Goal: Information Seeking & Learning: Learn about a topic

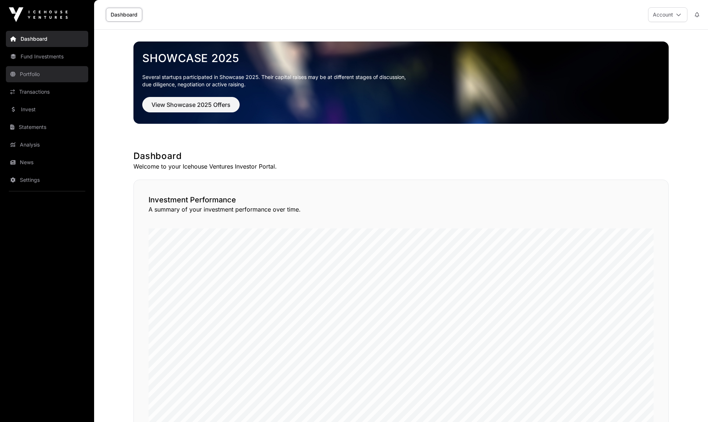
click at [36, 71] on link "Portfolio" at bounding box center [47, 74] width 82 height 16
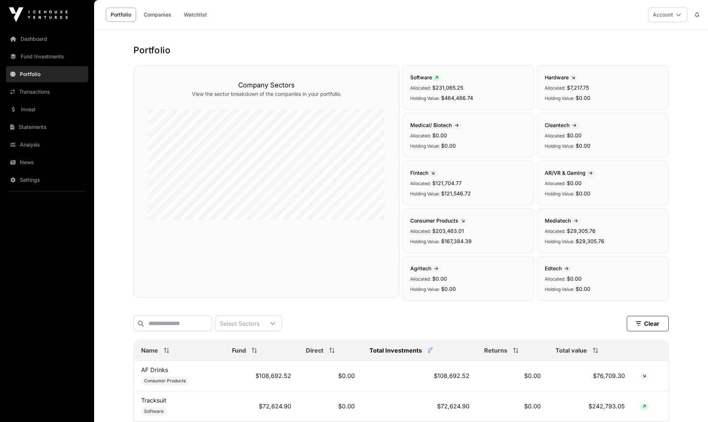
click at [119, 16] on link "Portfolio" at bounding box center [121, 15] width 30 height 14
click at [43, 55] on link "Fund Investments" at bounding box center [47, 57] width 82 height 16
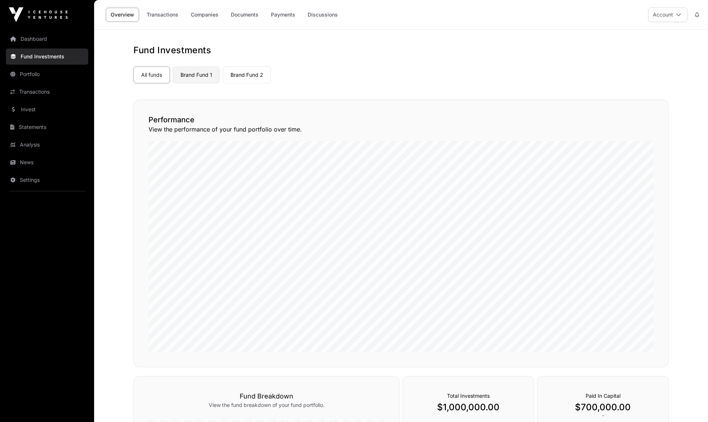
click at [200, 71] on link "Brand Fund 1" at bounding box center [196, 75] width 47 height 17
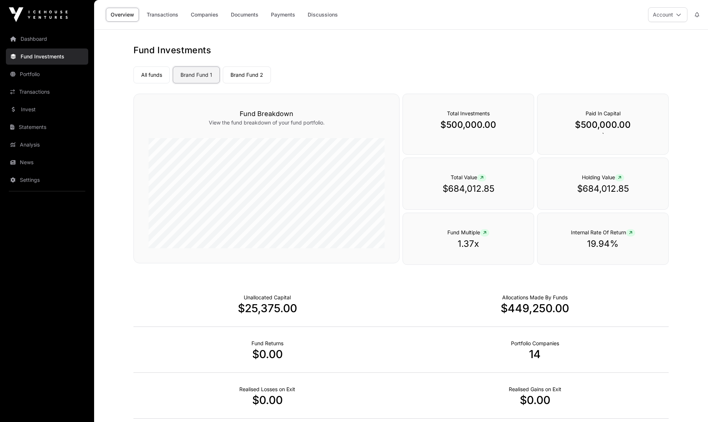
click at [207, 79] on link "Brand Fund 1" at bounding box center [196, 75] width 47 height 17
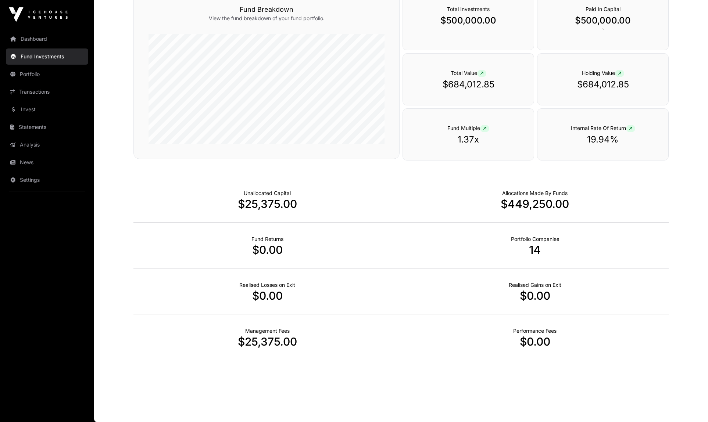
scroll to position [104, 0]
click at [536, 247] on p "14" at bounding box center [534, 249] width 267 height 13
click at [532, 245] on p "14" at bounding box center [534, 249] width 267 height 13
click at [28, 74] on link "Portfolio" at bounding box center [47, 74] width 82 height 16
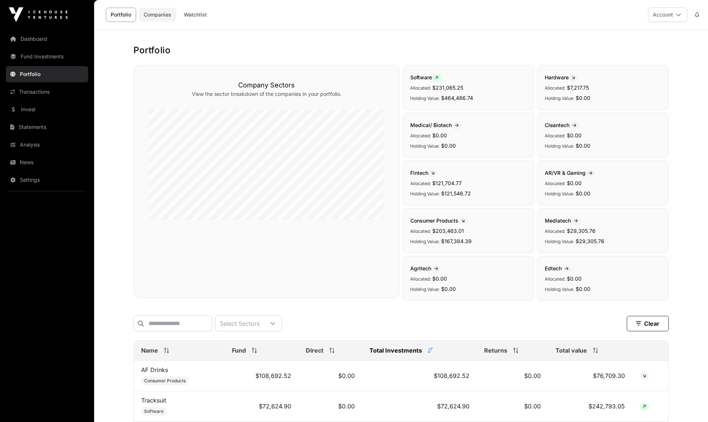
click at [159, 19] on link "Companies" at bounding box center [157, 15] width 37 height 14
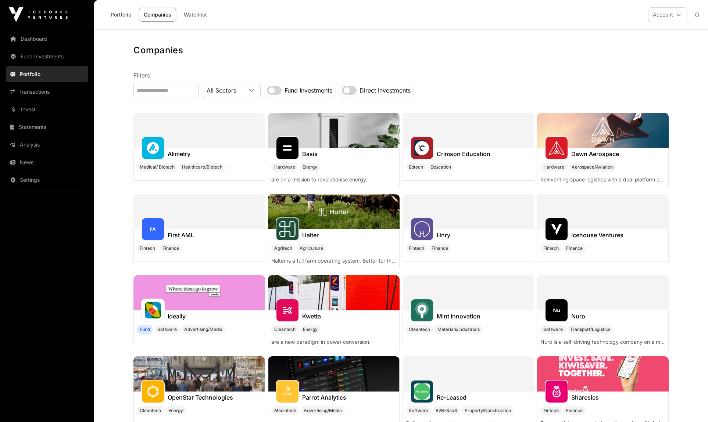
click at [477, 79] on p "Filters" at bounding box center [400, 75] width 535 height 9
click at [119, 12] on link "Portfolio" at bounding box center [121, 15] width 30 height 14
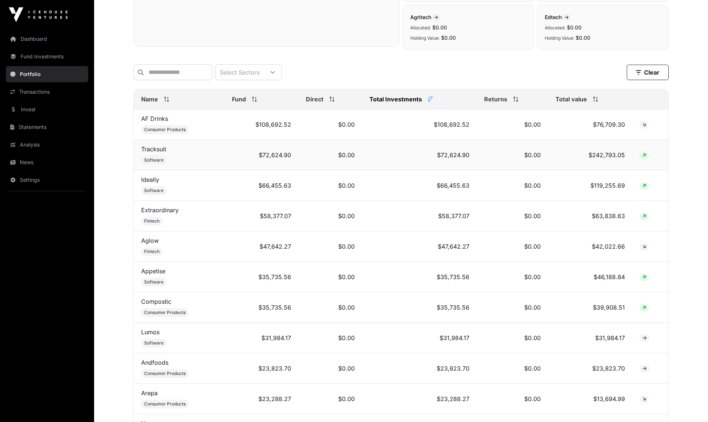
scroll to position [247, 0]
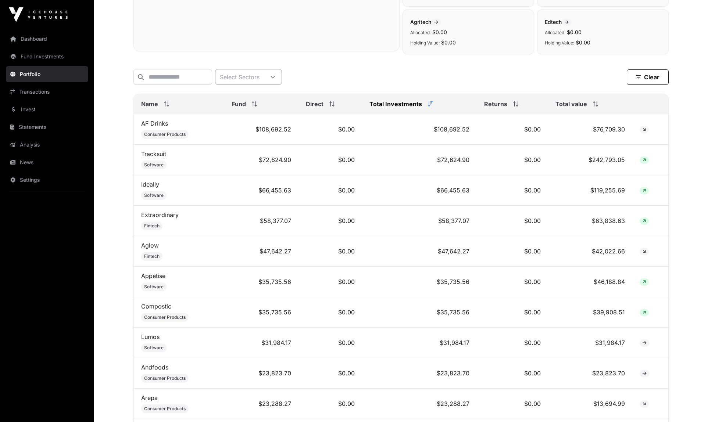
click at [258, 80] on div "Select Sectors" at bounding box center [239, 76] width 49 height 15
click at [258, 79] on div "Select Sectors" at bounding box center [239, 76] width 49 height 15
click at [201, 75] on input "text" at bounding box center [172, 77] width 79 height 16
click at [607, 194] on td "$119,255.69" at bounding box center [590, 190] width 84 height 30
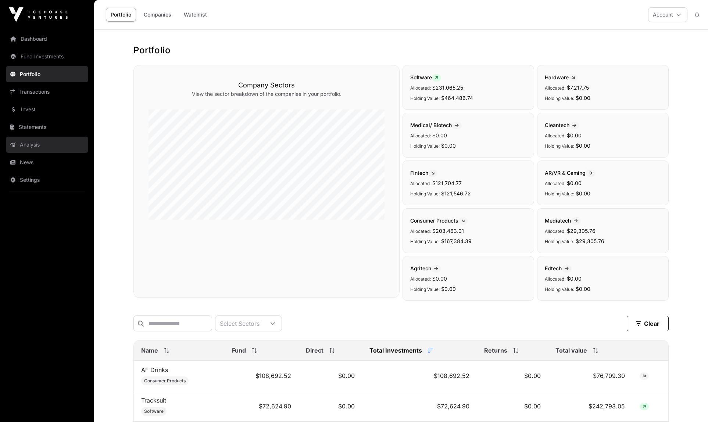
scroll to position [0, 0]
click at [35, 86] on link "Transactions" at bounding box center [47, 92] width 82 height 16
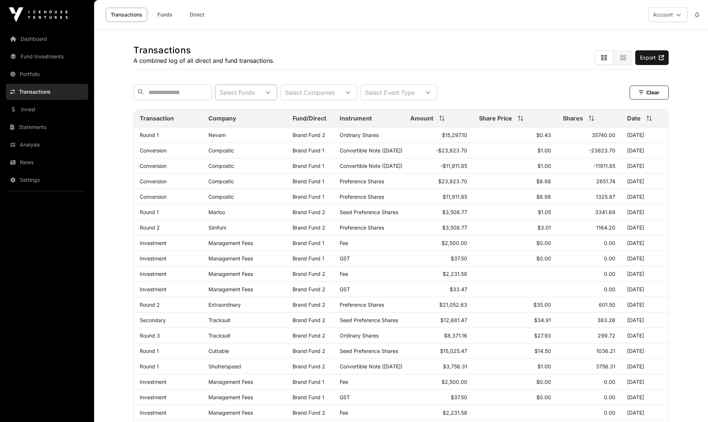
click at [259, 90] on div "Select Funds" at bounding box center [237, 92] width 44 height 15
click at [277, 107] on li "Brand Fund 1" at bounding box center [275, 110] width 60 height 13
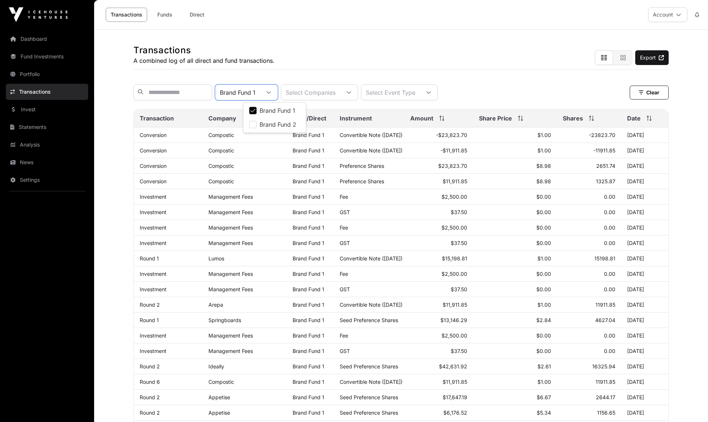
scroll to position [0, 0]
drag, startPoint x: 273, startPoint y: 120, endPoint x: 269, endPoint y: 115, distance: 6.6
click at [272, 120] on li "Brand Fund 2" at bounding box center [275, 124] width 60 height 13
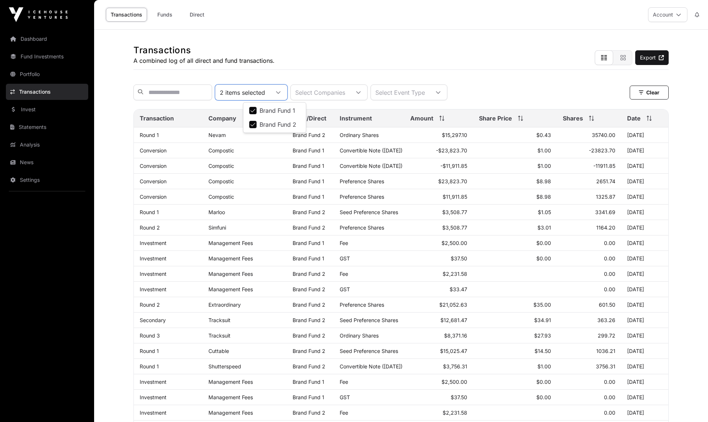
click at [269, 111] on span "Brand Fund 1" at bounding box center [277, 111] width 36 height 6
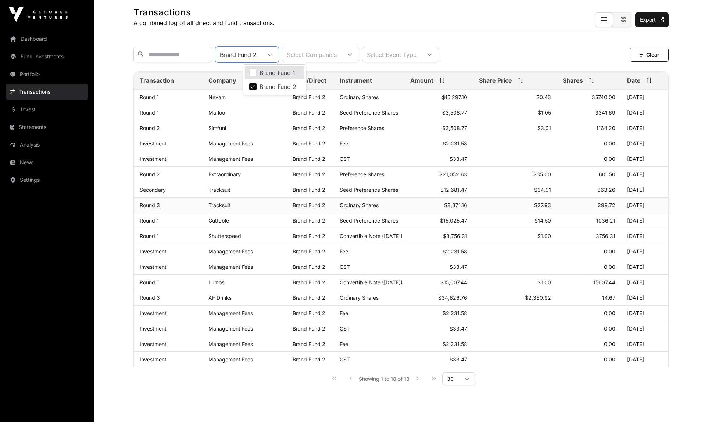
scroll to position [37, 0]
click at [417, 378] on div "Showing 1 to 18 of 18 30" at bounding box center [401, 379] width 150 height 17
click at [416, 380] on div "Showing 1 to 18 of 18 30" at bounding box center [401, 379] width 150 height 17
click at [279, 53] on div at bounding box center [270, 54] width 18 height 15
click at [283, 69] on li "Brand Fund 1" at bounding box center [275, 73] width 61 height 13
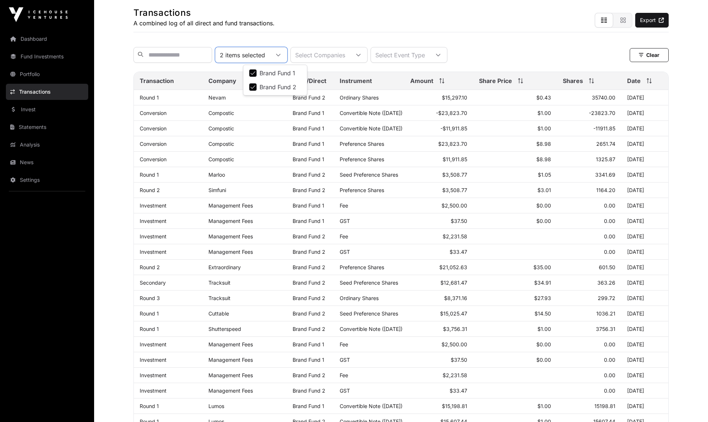
click at [269, 87] on span "Brand Fund 2" at bounding box center [277, 87] width 37 height 6
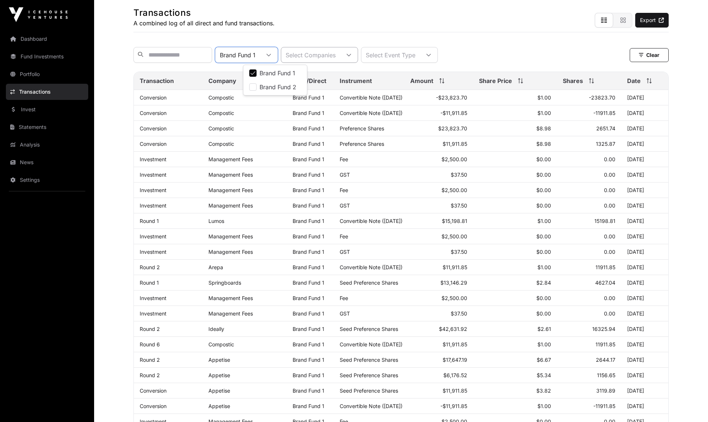
click at [340, 57] on div "Select Companies" at bounding box center [310, 54] width 59 height 15
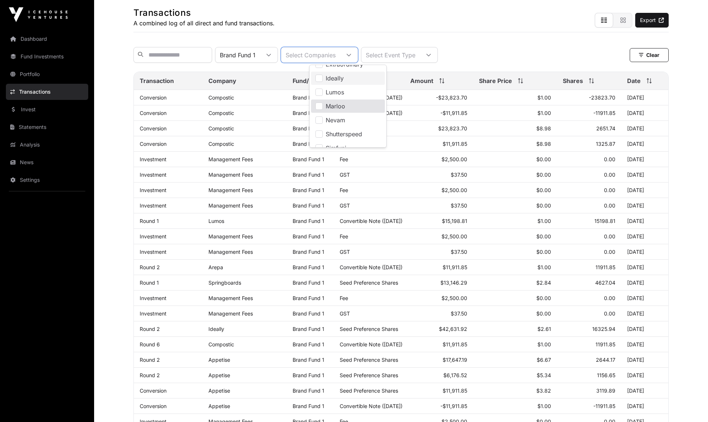
scroll to position [148, 0]
drag, startPoint x: 330, startPoint y: 78, endPoint x: 323, endPoint y: 75, distance: 7.0
click at [330, 78] on span "Ideally" at bounding box center [335, 79] width 18 height 6
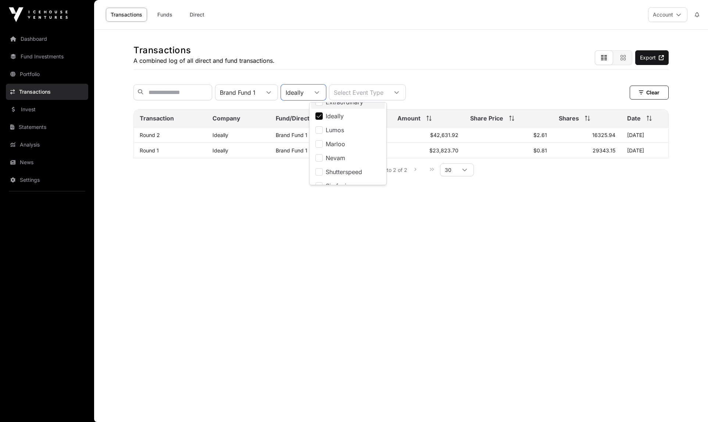
scroll to position [141, 0]
click at [260, 87] on div "Brand Fund 1" at bounding box center [237, 92] width 44 height 15
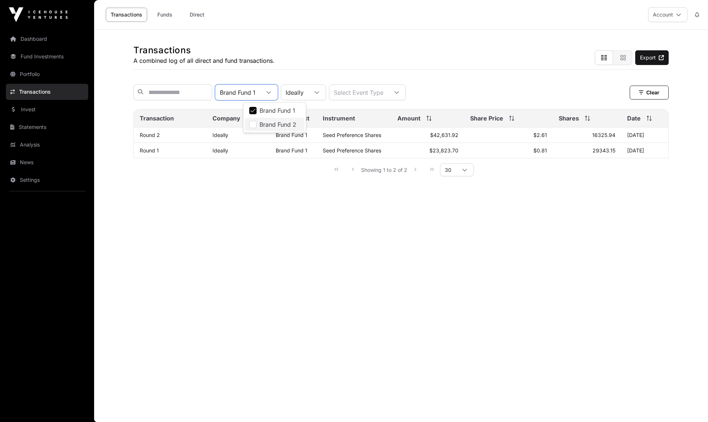
click at [273, 122] on span "Brand Fund 2" at bounding box center [277, 125] width 37 height 6
drag, startPoint x: 401, startPoint y: 273, endPoint x: 400, endPoint y: 268, distance: 4.8
click at [400, 268] on main "Transactions A combined log of all direct and fund transactions. Export 2 items…" at bounding box center [401, 226] width 614 height 392
click at [263, 42] on div "Transactions A combined log of all direct and fund transactions." at bounding box center [203, 47] width 141 height 35
click at [420, 48] on div "Transactions A combined log of all direct and fund transactions. Export" at bounding box center [400, 50] width 535 height 40
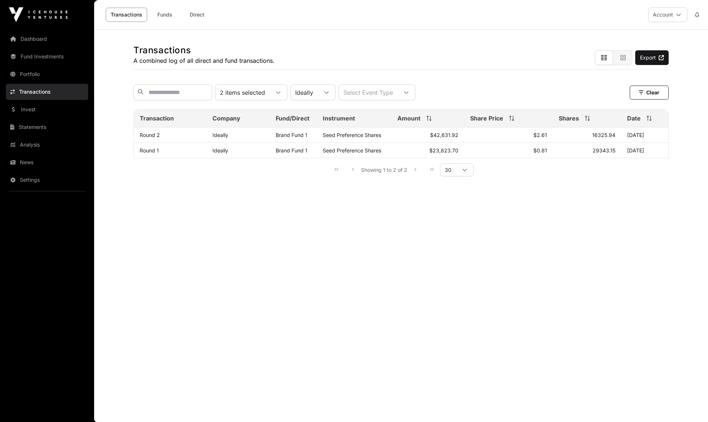
scroll to position [0, 0]
click at [475, 71] on div "Transactions A combined log of all direct and fund transactions. Export 2 items…" at bounding box center [401, 110] width 564 height 160
click at [33, 141] on link "Analysis" at bounding box center [47, 145] width 82 height 16
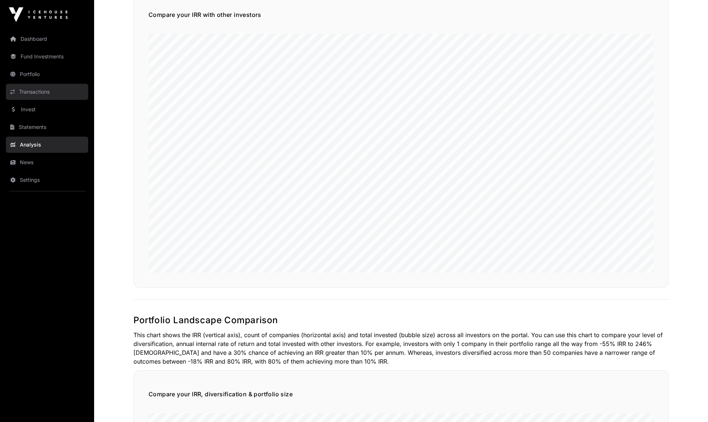
scroll to position [102, 0]
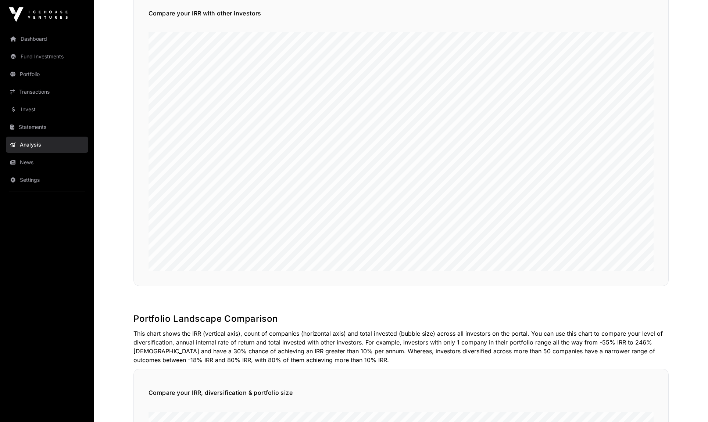
click at [528, 30] on div "Compare your IRR with other investors" at bounding box center [400, 137] width 535 height 297
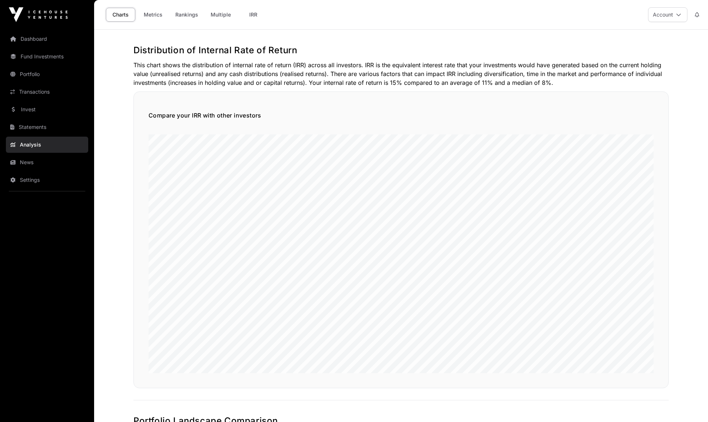
scroll to position [0, 0]
click at [516, 52] on h2 "Distribution of Internal Rate of Return" at bounding box center [400, 50] width 535 height 12
click at [39, 38] on link "Dashboard" at bounding box center [47, 39] width 82 height 16
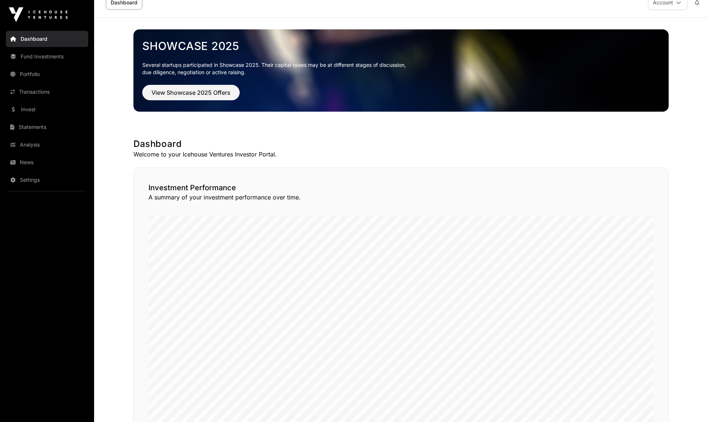
scroll to position [11, 0]
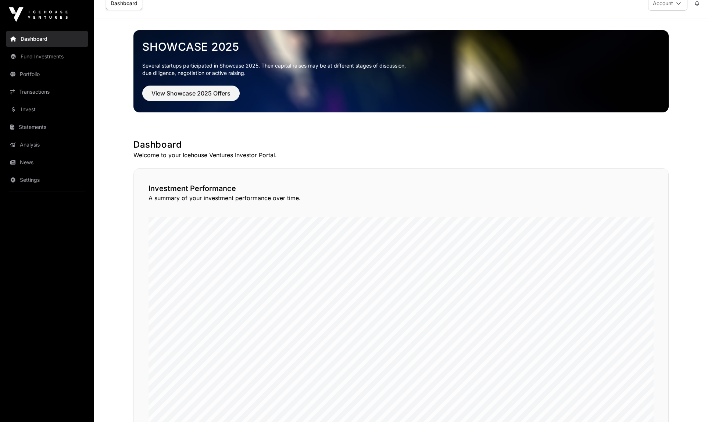
click at [124, 184] on div "Showcase 2025 Several startups participated in Showcase 2025. Their capital rai…" at bounding box center [401, 406] width 564 height 776
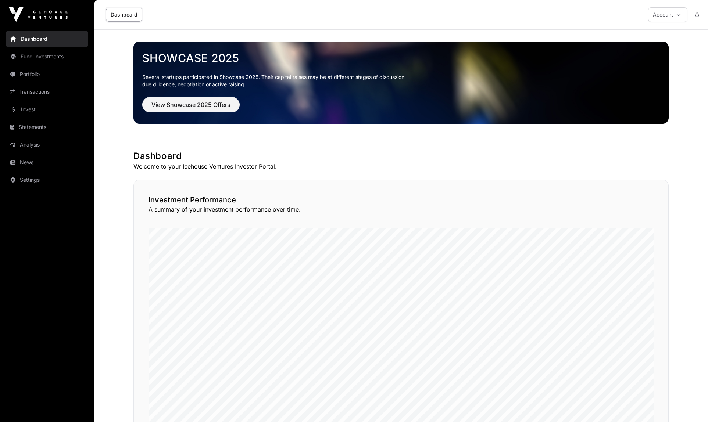
scroll to position [0, 0]
drag, startPoint x: 350, startPoint y: 199, endPoint x: 347, endPoint y: 201, distance: 3.8
click at [350, 199] on h2 "Investment Performance" at bounding box center [400, 200] width 505 height 10
click at [431, 163] on p "Welcome to your Icehouse Ventures Investor Portal." at bounding box center [400, 166] width 535 height 9
click at [421, 165] on p "Welcome to your Icehouse Ventures Investor Portal." at bounding box center [400, 166] width 535 height 9
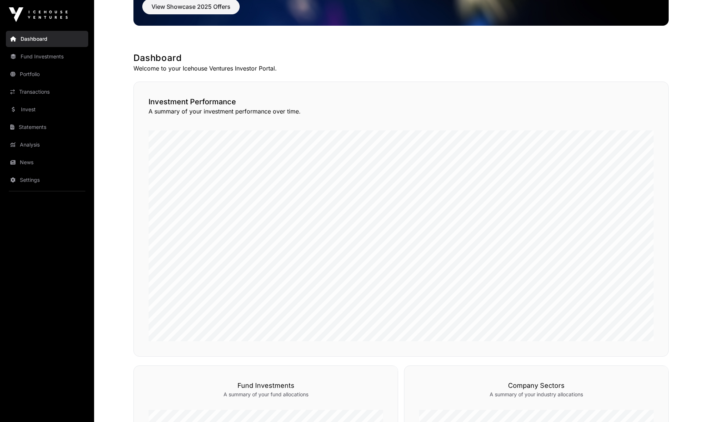
scroll to position [126, 0]
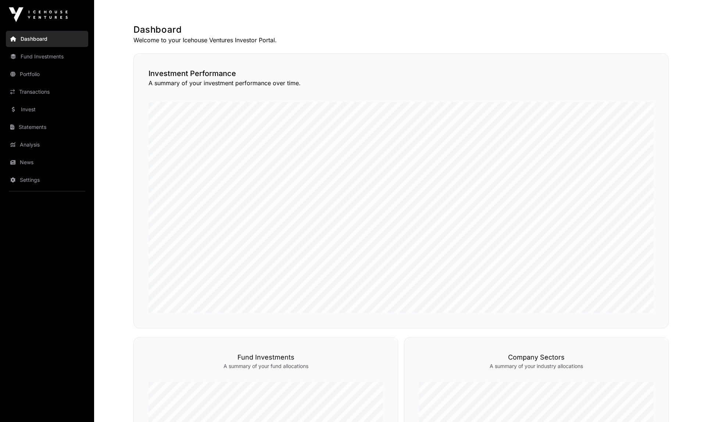
click at [272, 92] on div "Investment Performance A summary of your investment performance over time." at bounding box center [400, 190] width 535 height 275
click at [35, 55] on link "Fund Investments" at bounding box center [47, 57] width 82 height 16
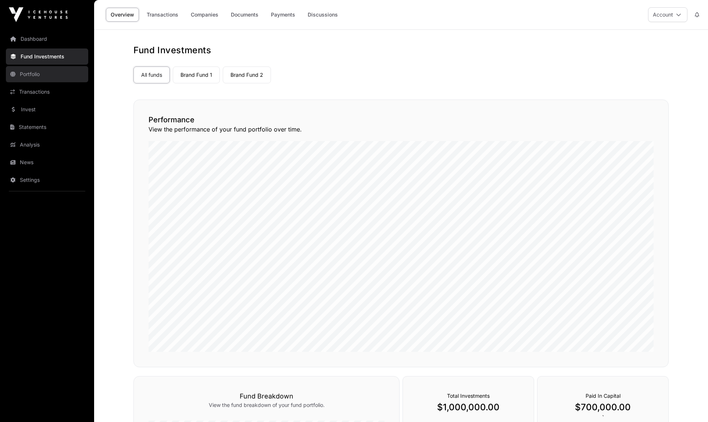
click at [47, 72] on link "Portfolio" at bounding box center [47, 74] width 82 height 16
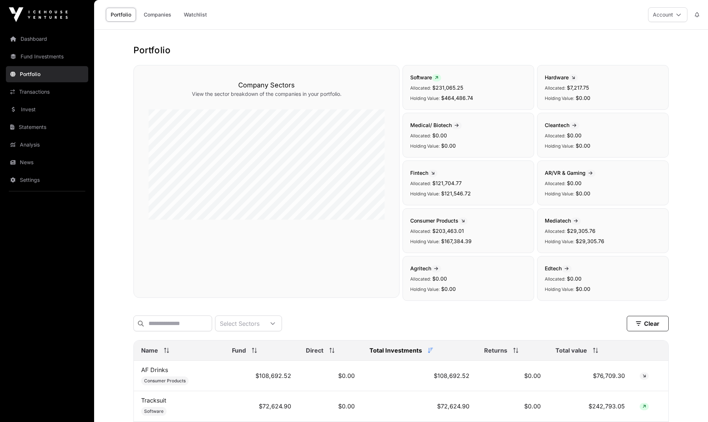
click at [265, 26] on div "Portfolio Companies Watchlist Account" at bounding box center [400, 14] width 605 height 29
